Goal: Task Accomplishment & Management: Manage account settings

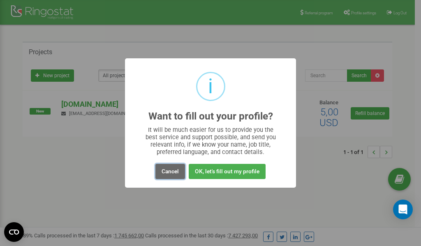
click at [169, 171] on button "Cancel" at bounding box center [170, 171] width 30 height 15
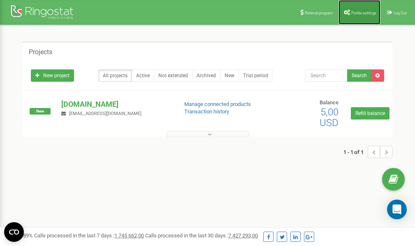
click at [362, 9] on link "Profile settings" at bounding box center [359, 12] width 42 height 25
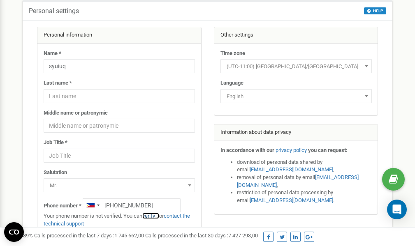
click at [152, 216] on link "verify it" at bounding box center [150, 216] width 17 height 6
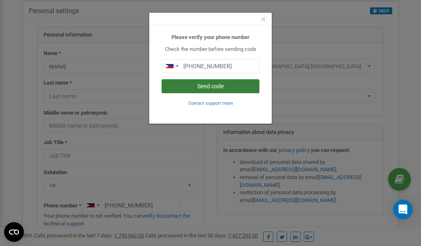
click at [206, 85] on button "Send code" at bounding box center [210, 86] width 98 height 14
